Goal: Task Accomplishment & Management: Use online tool/utility

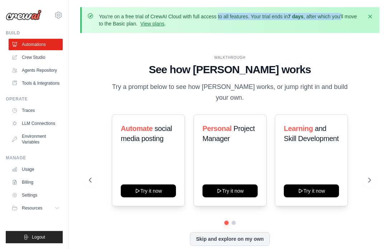
drag, startPoint x: 184, startPoint y: 15, endPoint x: 343, endPoint y: 18, distance: 159.0
click at [343, 18] on p "You're on a free trial of CrewAI Cloud with full access to all features. Your t…" at bounding box center [231, 20] width 264 height 14
drag, startPoint x: 102, startPoint y: 24, endPoint x: 111, endPoint y: 25, distance: 8.6
click at [111, 25] on p "You're on a free trial of CrewAI Cloud with full access to all features. Your t…" at bounding box center [231, 20] width 264 height 14
click at [263, 47] on div "WALKTHROUGH See how [PERSON_NAME] works Try a prompt below to see how [PERSON_N…" at bounding box center [230, 156] width 300 height 235
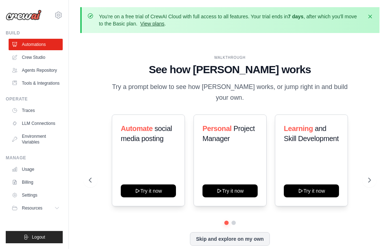
click at [159, 24] on link "View plans" at bounding box center [152, 24] width 24 height 6
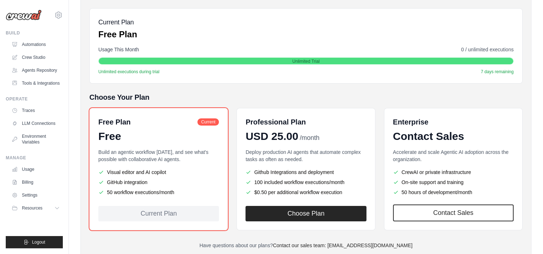
scroll to position [121, 0]
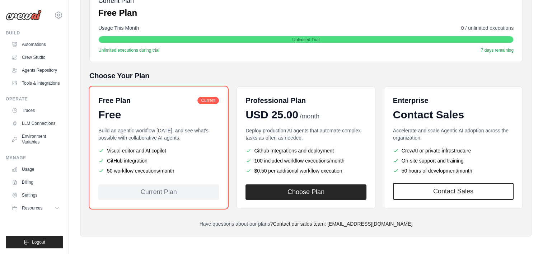
drag, startPoint x: 121, startPoint y: 150, endPoint x: 152, endPoint y: 148, distance: 30.9
click at [152, 148] on li "Visual editor and AI copilot" at bounding box center [158, 150] width 121 height 7
drag, startPoint x: 152, startPoint y: 148, endPoint x: 141, endPoint y: 156, distance: 13.5
click at [141, 157] on li "GitHub integration" at bounding box center [158, 160] width 121 height 7
drag, startPoint x: 141, startPoint y: 156, endPoint x: 173, endPoint y: 169, distance: 34.3
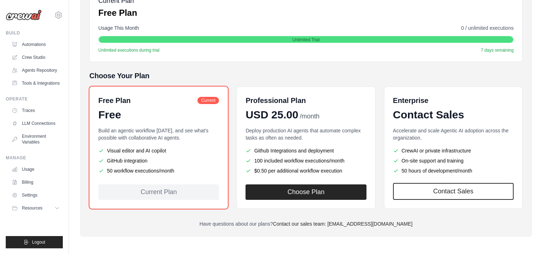
click at [173, 169] on li "50 workflow executions/month" at bounding box center [158, 170] width 121 height 7
drag, startPoint x: 173, startPoint y: 169, endPoint x: 194, endPoint y: 177, distance: 21.9
click at [194, 177] on div "Free Plan Current Free Build an agentic workflow [DATE], and see what's possibl…" at bounding box center [158, 147] width 138 height 122
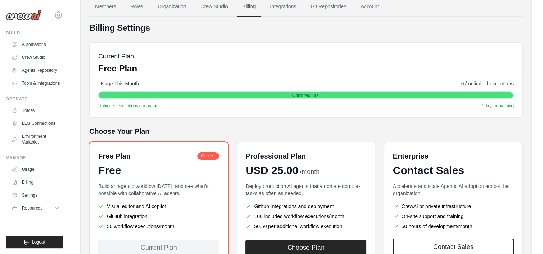
scroll to position [50, 0]
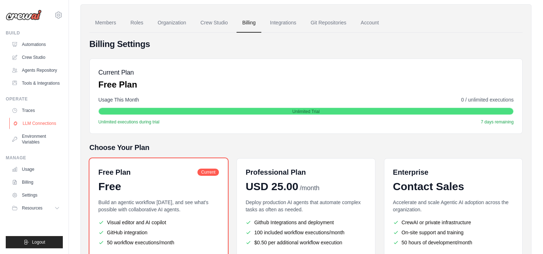
click at [34, 123] on link "LLM Connections" at bounding box center [36, 123] width 54 height 11
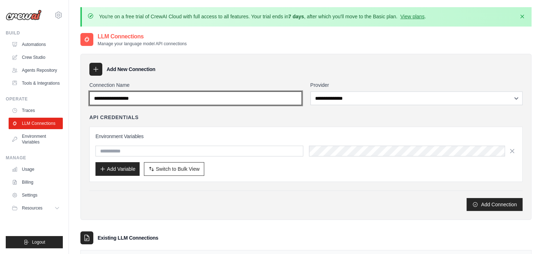
click at [193, 98] on input "Connection Name" at bounding box center [195, 98] width 212 height 14
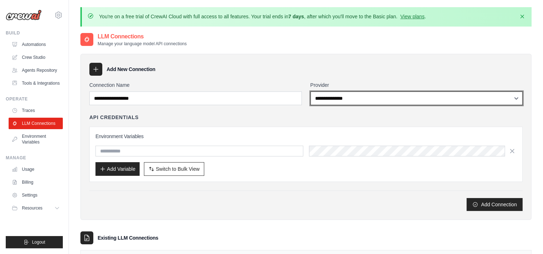
click at [385, 97] on select "**********" at bounding box center [416, 98] width 212 height 14
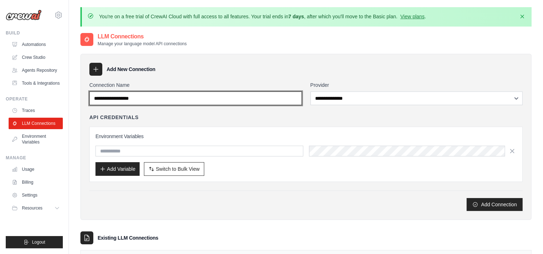
click at [269, 98] on input "Connection Name" at bounding box center [195, 98] width 212 height 14
click at [177, 101] on input "Connection Name" at bounding box center [195, 98] width 212 height 14
type input "******"
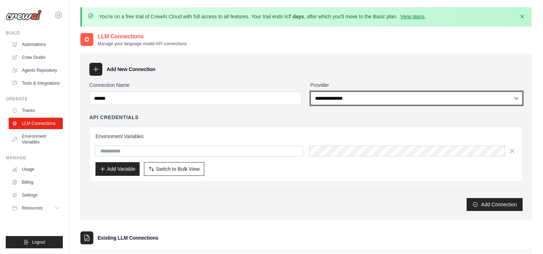
click at [354, 99] on select "**********" at bounding box center [416, 98] width 212 height 14
select select "******"
click at [310, 91] on select "**********" at bounding box center [416, 98] width 212 height 14
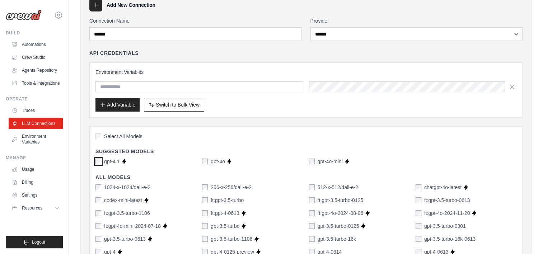
scroll to position [72, 0]
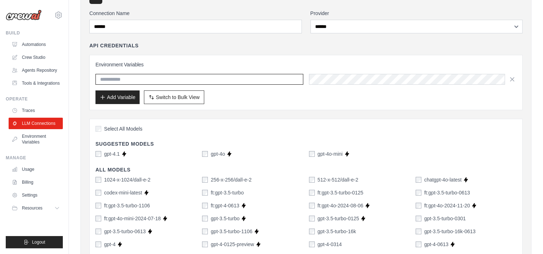
click at [171, 78] on input "text" at bounding box center [199, 79] width 208 height 11
paste input "**********"
type input "**********"
drag, startPoint x: 255, startPoint y: 80, endPoint x: 95, endPoint y: 79, distance: 160.0
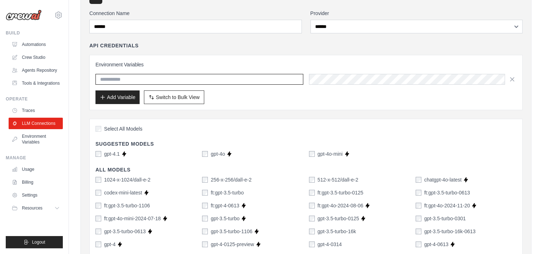
click at [138, 80] on input "text" at bounding box center [199, 79] width 208 height 11
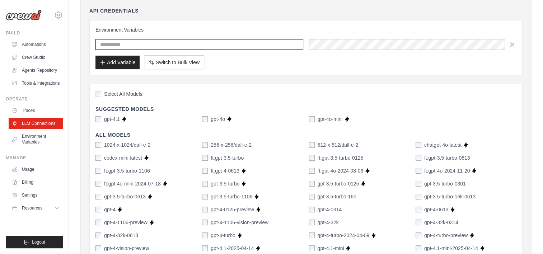
scroll to position [108, 0]
click at [173, 44] on input "text" at bounding box center [199, 43] width 208 height 11
paste input "**********"
type input "**********"
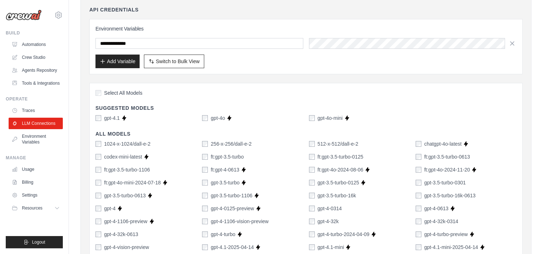
click at [391, 58] on div "Add Variable Switch to Bulk View Switch to Table View" at bounding box center [305, 62] width 421 height 14
click at [116, 62] on button "Add Variable" at bounding box center [117, 61] width 44 height 14
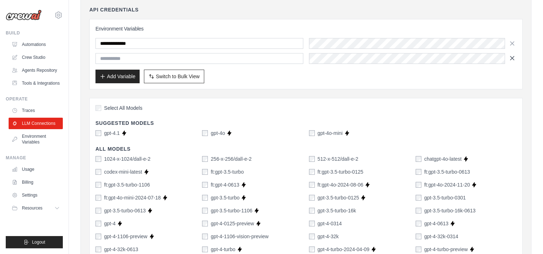
click at [391, 57] on icon "button" at bounding box center [512, 58] width 4 height 4
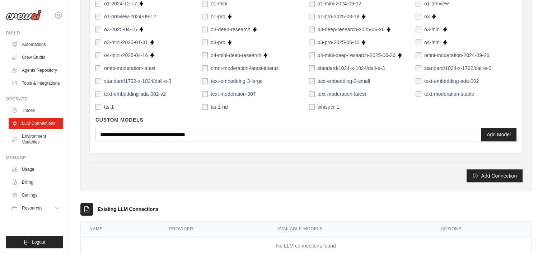
scroll to position [551, 0]
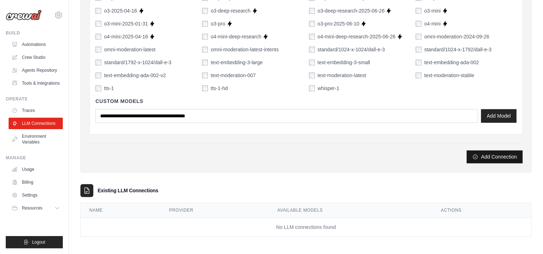
click at [391, 152] on button "Add Connection" at bounding box center [494, 156] width 56 height 13
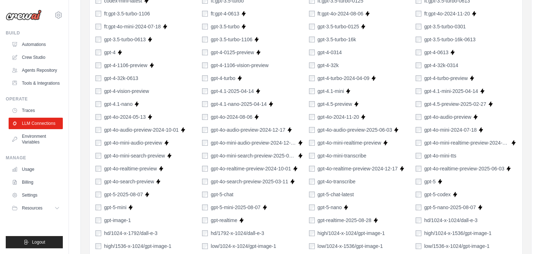
scroll to position [0, 0]
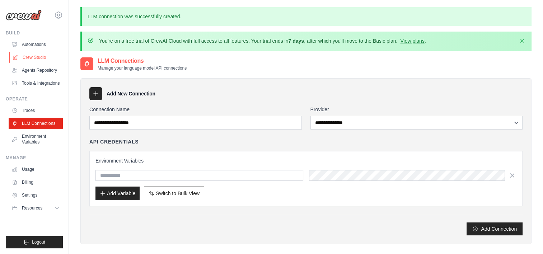
click at [33, 58] on link "Crew Studio" at bounding box center [36, 57] width 54 height 11
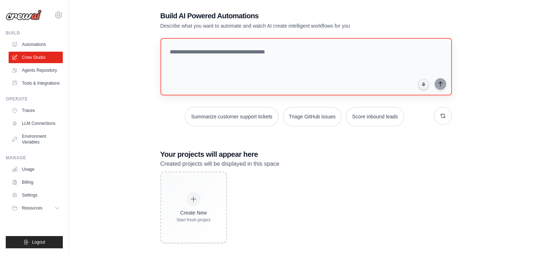
scroll to position [41, 0]
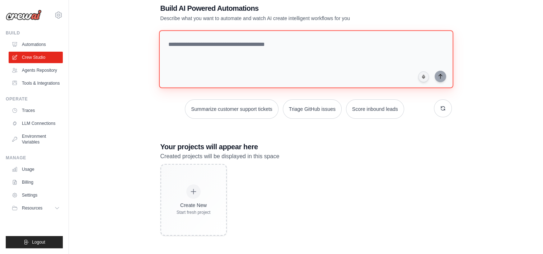
click at [241, 50] on textarea at bounding box center [306, 59] width 294 height 58
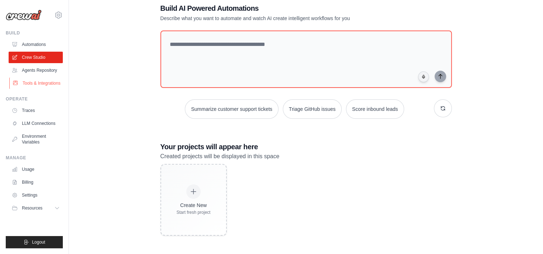
click at [43, 86] on link "Tools & Integrations" at bounding box center [36, 82] width 54 height 11
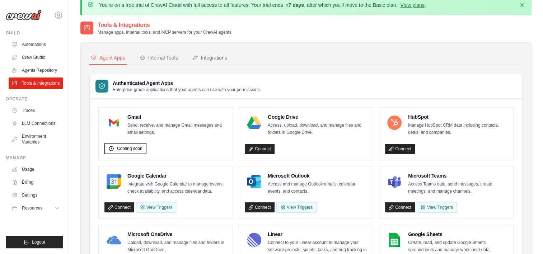
scroll to position [36, 0]
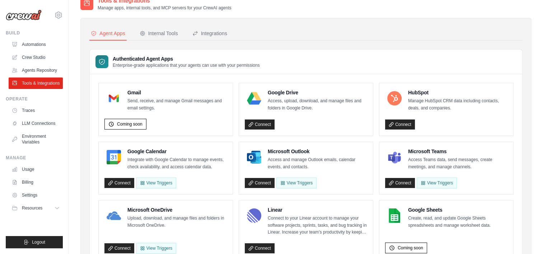
click at [263, 124] on link "Connect" at bounding box center [260, 124] width 30 height 10
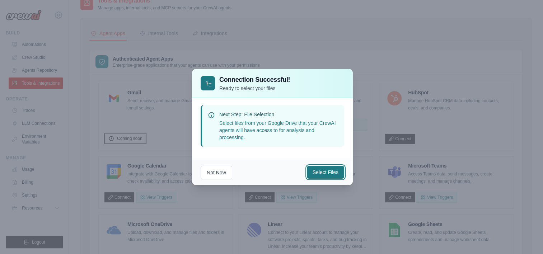
click at [317, 169] on button "Select Files" at bounding box center [325, 172] width 37 height 13
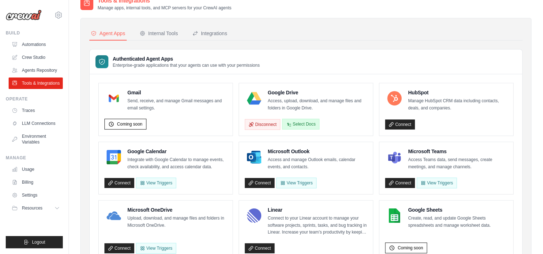
click at [311, 122] on button "Select Docs" at bounding box center [300, 124] width 37 height 11
click at [259, 127] on button "Disconnect" at bounding box center [263, 124] width 36 height 11
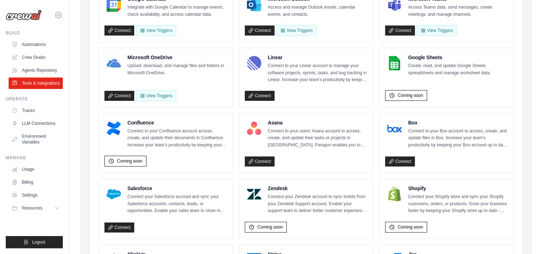
scroll to position [144, 0]
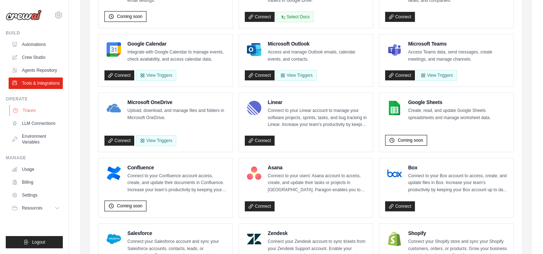
click at [27, 108] on link "Traces" at bounding box center [36, 110] width 54 height 11
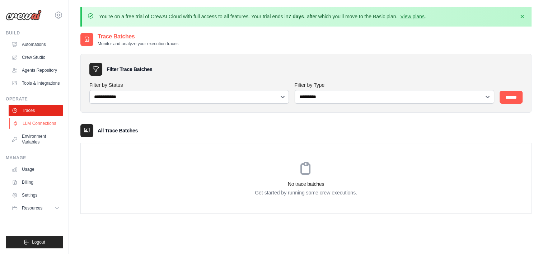
click at [40, 126] on link "LLM Connections" at bounding box center [36, 123] width 54 height 11
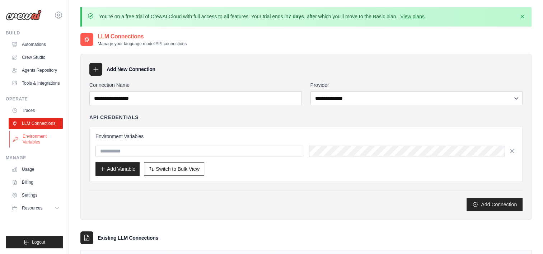
click at [37, 141] on link "Environment Variables" at bounding box center [36, 139] width 54 height 17
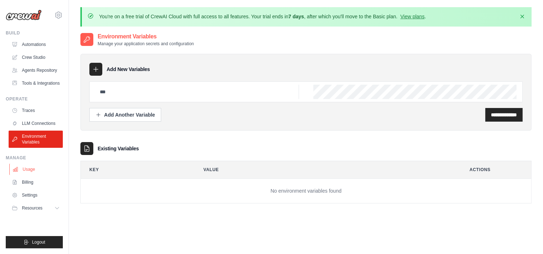
click at [33, 171] on link "Usage" at bounding box center [36, 169] width 54 height 11
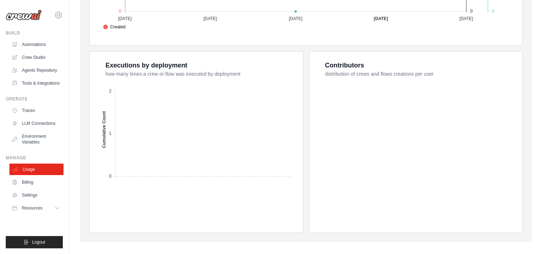
scroll to position [287, 0]
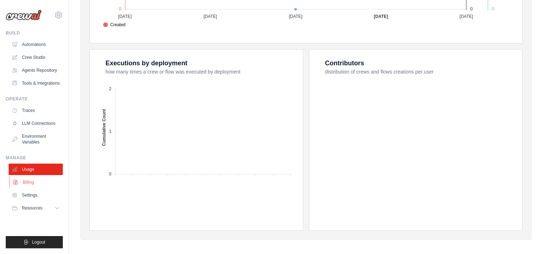
click at [30, 182] on link "Billing" at bounding box center [36, 182] width 54 height 11
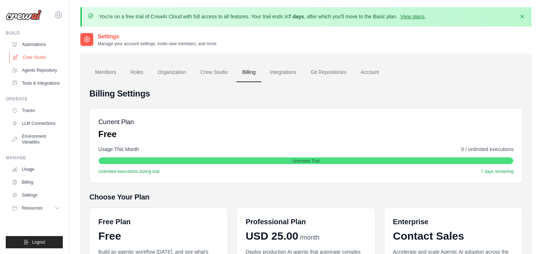
click at [37, 58] on link "Crew Studio" at bounding box center [36, 57] width 54 height 11
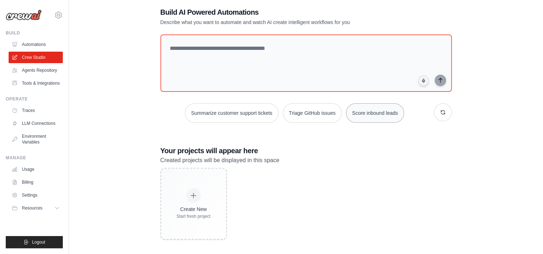
scroll to position [41, 0]
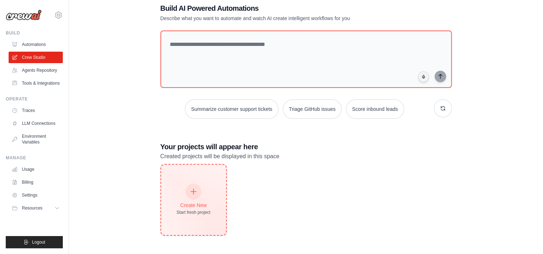
click at [194, 199] on div "Create New Start fresh project" at bounding box center [194, 199] width 34 height 31
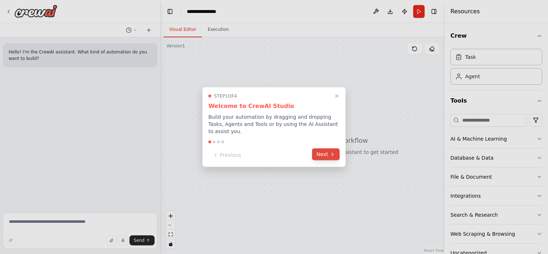
click at [325, 155] on button "Next" at bounding box center [326, 155] width 28 height 12
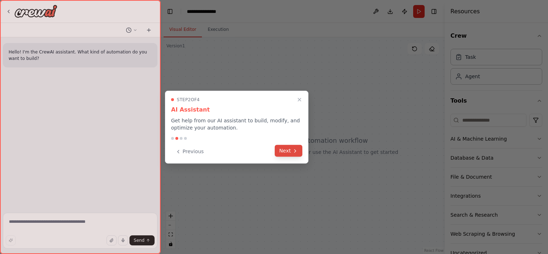
click at [286, 153] on button "Next" at bounding box center [289, 151] width 28 height 12
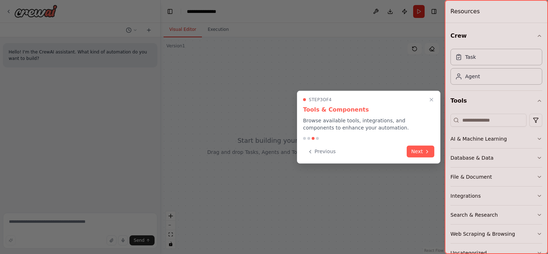
click at [423, 152] on button "Next" at bounding box center [421, 152] width 28 height 12
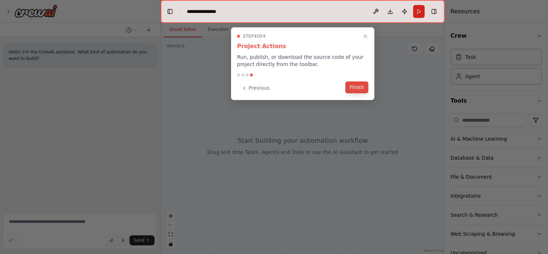
click at [359, 87] on button "Finish" at bounding box center [356, 87] width 23 height 12
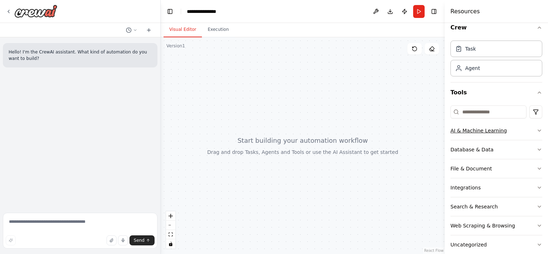
scroll to position [19, 0]
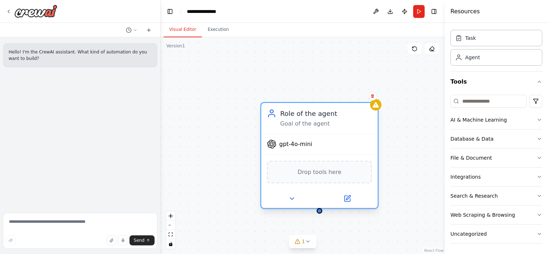
drag, startPoint x: 357, startPoint y: 115, endPoint x: 334, endPoint y: 126, distance: 25.7
click at [334, 126] on div "Goal of the agent" at bounding box center [326, 124] width 92 height 8
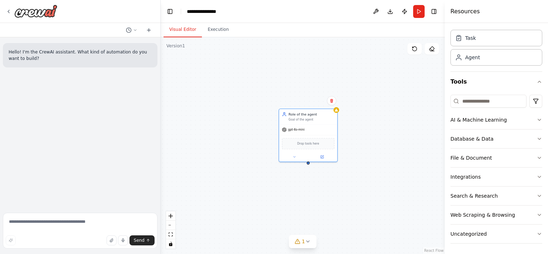
drag, startPoint x: 353, startPoint y: 146, endPoint x: 401, endPoint y: 149, distance: 47.4
click at [401, 149] on div "Role of the agent Goal of the agent gpt-4o-mini Drop tools here" at bounding box center [303, 145] width 284 height 217
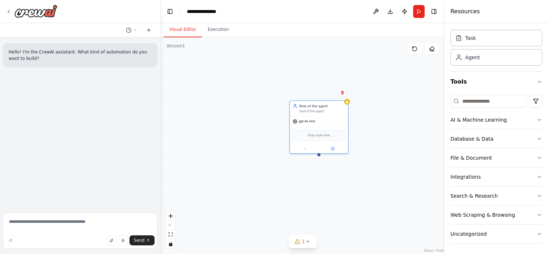
drag, startPoint x: 385, startPoint y: 107, endPoint x: 396, endPoint y: 98, distance: 13.6
click at [396, 98] on div "Role of the agent Goal of the agent gpt-4o-mini Drop tools here" at bounding box center [303, 145] width 284 height 217
drag, startPoint x: 277, startPoint y: 83, endPoint x: 235, endPoint y: 79, distance: 42.2
click at [234, 75] on div "New Task Task description" at bounding box center [234, 69] width 58 height 15
click at [234, 76] on div "New Task Task description" at bounding box center [234, 69] width 58 height 15
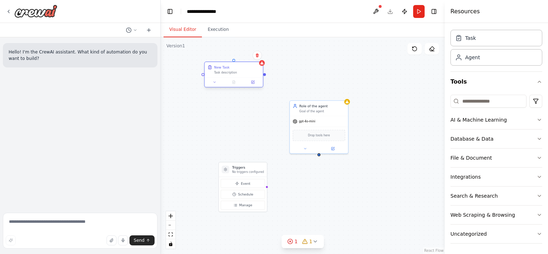
click at [232, 70] on div "New Task Task description" at bounding box center [237, 69] width 46 height 9
click at [225, 68] on div "New Task" at bounding box center [221, 67] width 15 height 5
click at [225, 76] on div "New Task Task description" at bounding box center [234, 69] width 58 height 15
click at [225, 122] on div "Triggers No triggers configured Event Schedule Manage Role of the agent Goal of…" at bounding box center [303, 145] width 284 height 217
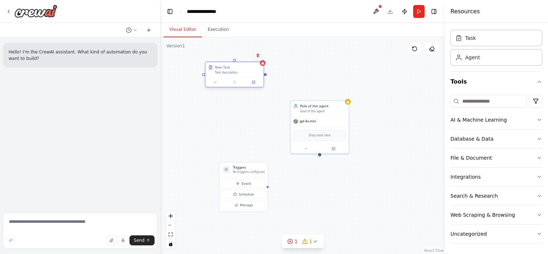
click at [238, 74] on div "New Task Task description" at bounding box center [235, 69] width 58 height 15
drag, startPoint x: 265, startPoint y: 75, endPoint x: 321, endPoint y: 154, distance: 96.3
click at [321, 154] on div "Triggers No triggers configured Event Schedule Manage Role of the agent Goal of…" at bounding box center [303, 145] width 284 height 217
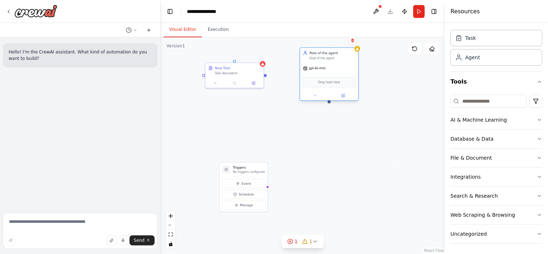
drag, startPoint x: 320, startPoint y: 125, endPoint x: 331, endPoint y: 74, distance: 52.1
click at [331, 74] on div "gpt-4o-mini Drop tools here" at bounding box center [329, 81] width 58 height 37
drag, startPoint x: 238, startPoint y: 70, endPoint x: 213, endPoint y: 102, distance: 40.4
click at [231, 99] on div "Task description" at bounding box center [233, 101] width 46 height 4
click at [200, 103] on div at bounding box center [199, 103] width 3 height 3
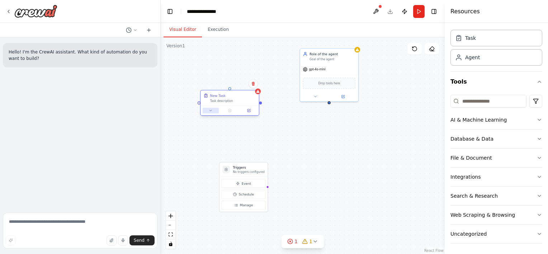
click at [210, 111] on icon at bounding box center [211, 111] width 4 height 4
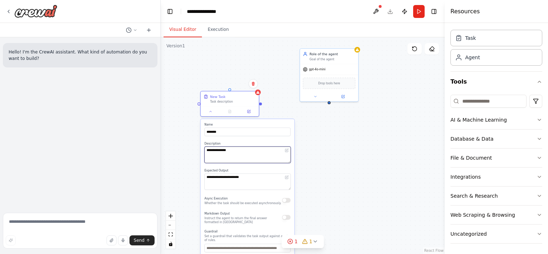
click at [247, 152] on textarea "**********" at bounding box center [248, 154] width 86 height 17
drag, startPoint x: 211, startPoint y: 154, endPoint x: 178, endPoint y: 156, distance: 32.7
click at [178, 156] on div "**********" at bounding box center [303, 145] width 284 height 217
click at [251, 152] on textarea "**********" at bounding box center [248, 154] width 86 height 17
drag, startPoint x: 237, startPoint y: 152, endPoint x: 189, endPoint y: 152, distance: 47.7
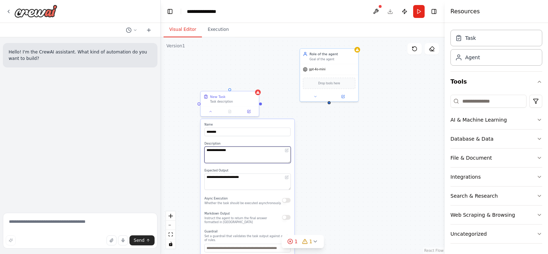
click at [189, 152] on div "**********" at bounding box center [303, 145] width 284 height 217
click at [220, 152] on textarea "**********" at bounding box center [248, 154] width 86 height 17
type textarea "**********"
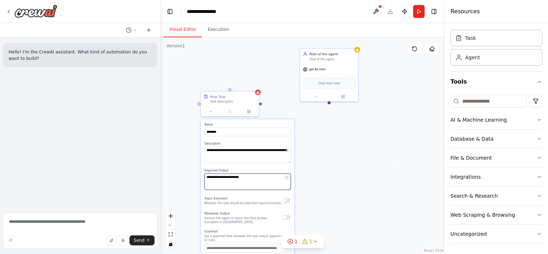
click at [269, 181] on textarea "**********" at bounding box center [248, 181] width 86 height 17
drag, startPoint x: 258, startPoint y: 176, endPoint x: 203, endPoint y: 177, distance: 55.6
click at [203, 177] on div "**********" at bounding box center [248, 210] width 94 height 183
type textarea "**********"
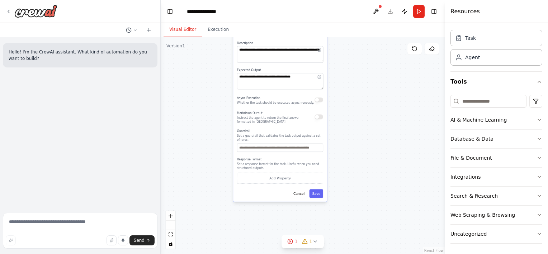
drag, startPoint x: 315, startPoint y: 183, endPoint x: 347, endPoint y: 82, distance: 105.6
click at [347, 82] on div "**********" at bounding box center [303, 145] width 284 height 217
click at [319, 189] on button "Save" at bounding box center [316, 193] width 14 height 9
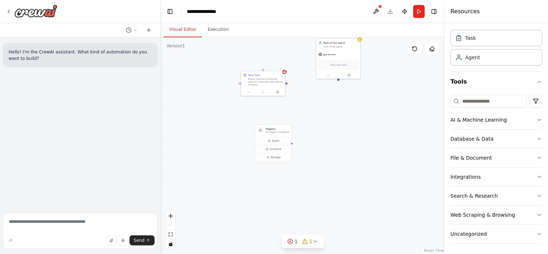
drag, startPoint x: 334, startPoint y: 123, endPoint x: 330, endPoint y: 154, distance: 31.0
click at [330, 154] on div "Triggers No triggers configured Event Schedule Manage Role of the agent Goal of…" at bounding box center [303, 145] width 284 height 217
click at [287, 83] on div "Triggers No triggers configured Event Schedule Manage Role of the agent Goal of…" at bounding box center [303, 145] width 284 height 217
drag, startPoint x: 287, startPoint y: 81, endPoint x: 338, endPoint y: 80, distance: 51.0
click at [338, 80] on div "Triggers No triggers configured Event Schedule Manage Role of the agent Goal of…" at bounding box center [303, 145] width 284 height 217
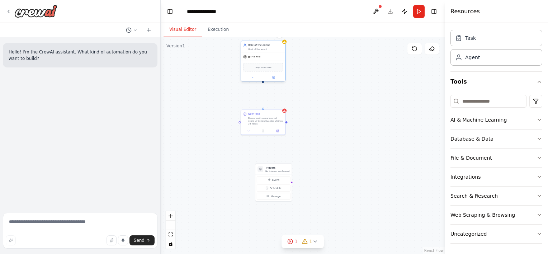
drag, startPoint x: 342, startPoint y: 51, endPoint x: 265, endPoint y: 53, distance: 76.8
click at [265, 53] on div "gpt-4o-mini" at bounding box center [263, 57] width 44 height 8
drag, startPoint x: 264, startPoint y: 82, endPoint x: 263, endPoint y: 113, distance: 30.9
click at [263, 113] on div "Triggers No triggers configured Event Schedule Manage Role of the agent Goal of…" at bounding box center [308, 142] width 142 height 108
drag, startPoint x: 262, startPoint y: 82, endPoint x: 240, endPoint y: 123, distance: 46.7
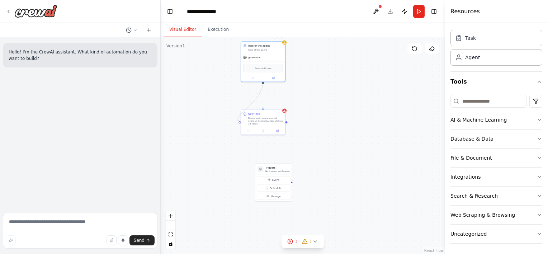
click at [240, 123] on div "Triggers No triggers configured Event Schedule Manage Role of the agent Goal of…" at bounding box center [303, 145] width 284 height 217
drag, startPoint x: 332, startPoint y: 106, endPoint x: 349, endPoint y: 121, distance: 22.9
click at [349, 121] on div ".deletable-edge-delete-btn { width: 20px; height: 20px; border: 0px solid #ffff…" at bounding box center [303, 145] width 284 height 217
drag, startPoint x: 329, startPoint y: 123, endPoint x: 345, endPoint y: 95, distance: 32.9
click at [345, 95] on div ".deletable-edge-delete-btn { width: 20px; height: 20px; border: 0px solid #ffff…" at bounding box center [303, 145] width 284 height 217
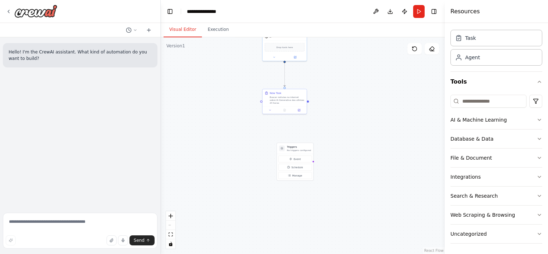
drag, startPoint x: 339, startPoint y: 105, endPoint x: 331, endPoint y: 100, distance: 10.0
click at [331, 100] on div ".deletable-edge-delete-btn { width: 20px; height: 20px; border: 0px solid #ffff…" at bounding box center [303, 145] width 284 height 217
click at [489, 193] on div "Search & Research" at bounding box center [474, 195] width 47 height 7
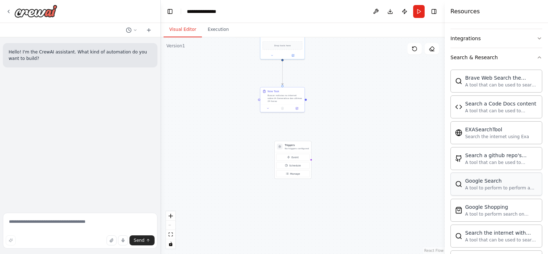
scroll to position [163, 0]
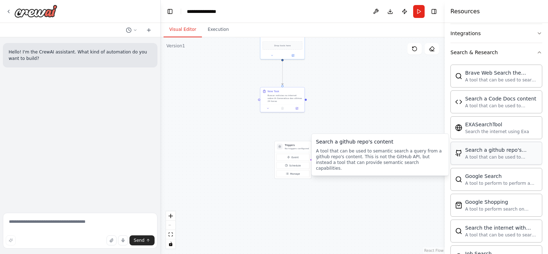
click at [498, 154] on div "A tool that can be used to semantic search a query from a github repo's content…" at bounding box center [501, 157] width 72 height 6
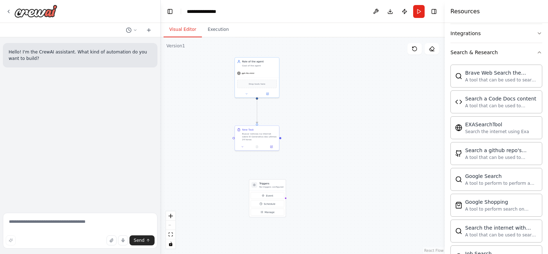
drag, startPoint x: 365, startPoint y: 124, endPoint x: 338, endPoint y: 156, distance: 41.6
click at [338, 156] on div ".deletable-edge-delete-btn { width: 20px; height: 20px; border: 0px solid #ffff…" at bounding box center [303, 145] width 284 height 217
click at [261, 63] on div "Role of the agent Goal of the agent" at bounding box center [256, 57] width 44 height 11
click at [257, 82] on div "SerpApiGoogleSearchTool" at bounding box center [256, 78] width 40 height 9
click at [258, 77] on div "SerpApiGoogleSearchTool" at bounding box center [256, 78] width 40 height 9
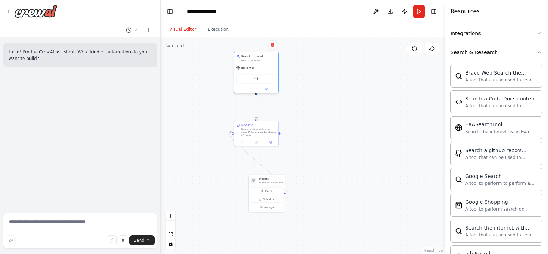
click at [258, 77] on div "SerpApiGoogleSearchTool" at bounding box center [256, 78] width 40 height 9
click at [256, 79] on img at bounding box center [256, 79] width 4 height 4
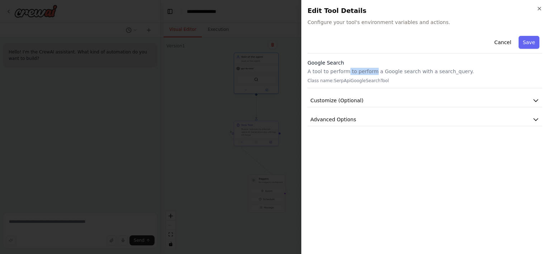
drag, startPoint x: 346, startPoint y: 74, endPoint x: 371, endPoint y: 74, distance: 25.5
click at [371, 74] on p "A tool to perform to perform a Google search with a search_query." at bounding box center [424, 71] width 235 height 7
drag, startPoint x: 371, startPoint y: 74, endPoint x: 415, endPoint y: 77, distance: 44.3
click at [415, 77] on div "Google Search A tool to perform to perform a Google search with a search_query.…" at bounding box center [424, 73] width 235 height 29
click at [359, 32] on div "Close Edit Tool Details Configure your tool's environment variables and actions…" at bounding box center [424, 127] width 247 height 254
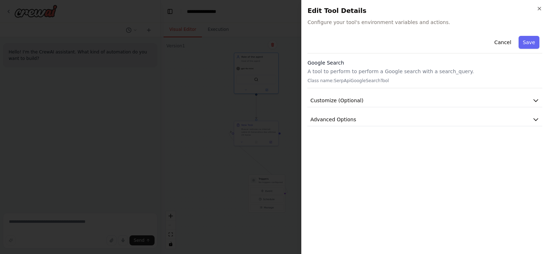
click at [368, 23] on span "Configure your tool's environment variables and actions." at bounding box center [424, 22] width 235 height 7
click at [535, 43] on button "Save" at bounding box center [529, 42] width 21 height 13
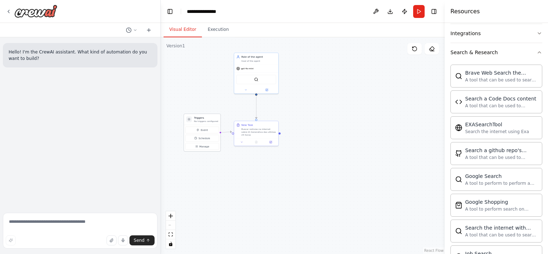
drag, startPoint x: 273, startPoint y: 183, endPoint x: 206, endPoint y: 123, distance: 89.4
click at [206, 123] on div "Triggers No triggers configured" at bounding box center [202, 119] width 36 height 11
click at [209, 119] on h3 "Triggers" at bounding box center [206, 118] width 24 height 4
drag, startPoint x: 209, startPoint y: 119, endPoint x: 362, endPoint y: 66, distance: 161.8
click at [362, 66] on div ".deletable-edge-delete-btn { width: 20px; height: 20px; border: 0px solid #ffff…" at bounding box center [303, 145] width 284 height 217
